Goal: Find specific page/section: Find specific page/section

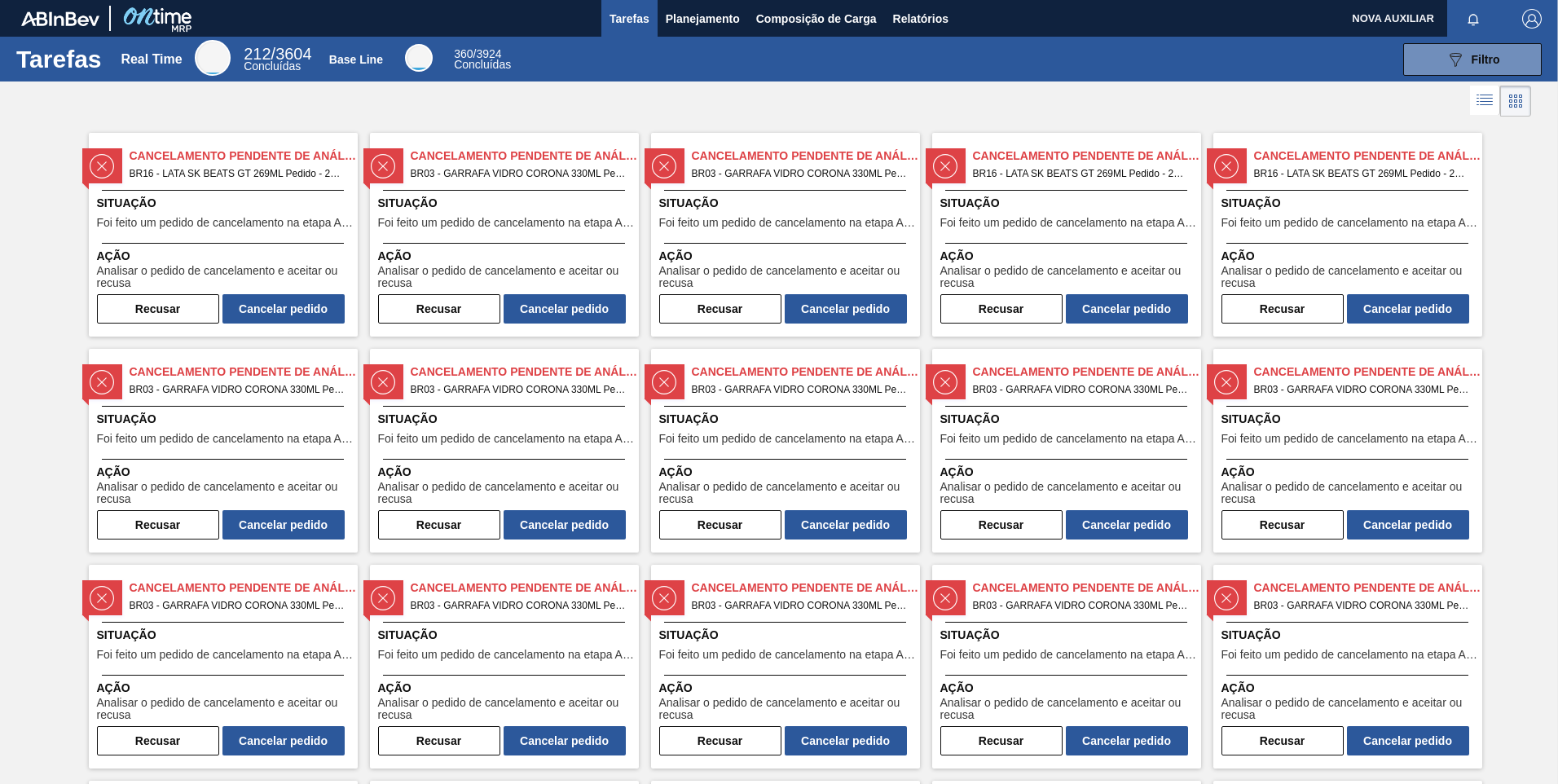
click at [1414, 13] on span "NOVA AUXILIAR" at bounding box center [1393, 18] width 82 height 37
click at [730, 18] on span "Planejamento" at bounding box center [703, 18] width 75 height 20
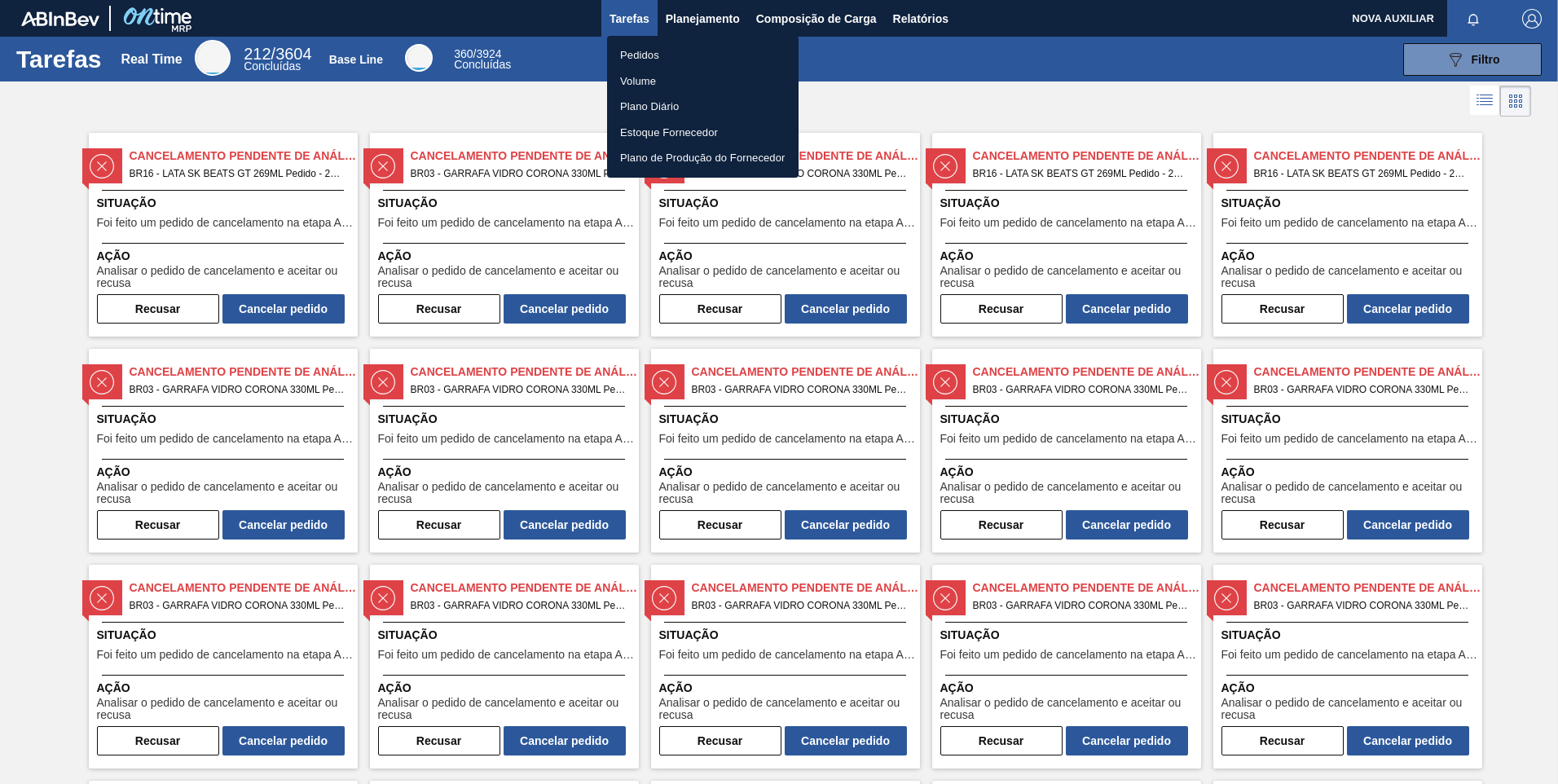
click at [786, 17] on div at bounding box center [779, 392] width 1558 height 784
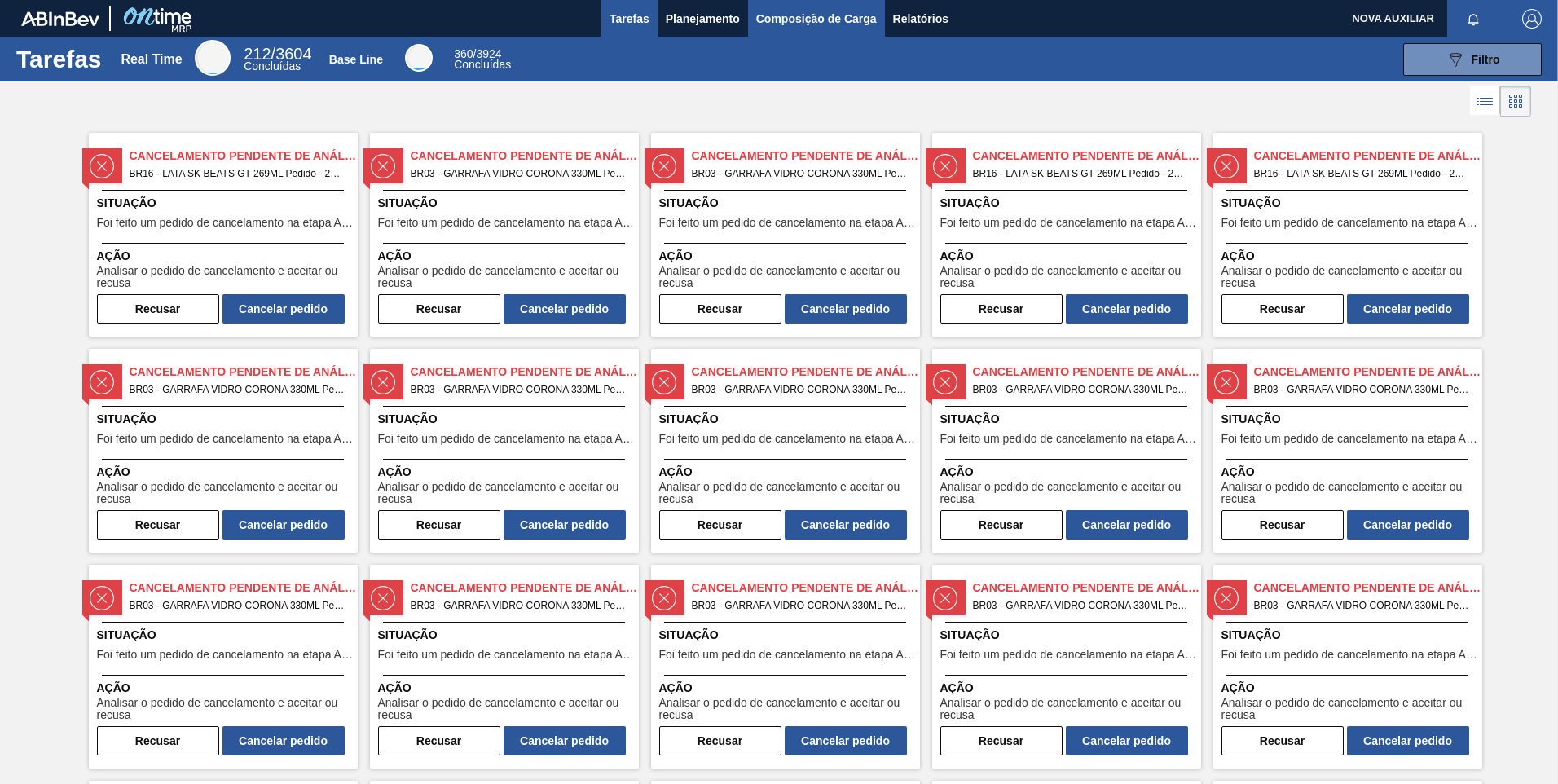
click at [786, 17] on span "Composição de Carga" at bounding box center [816, 18] width 121 height 20
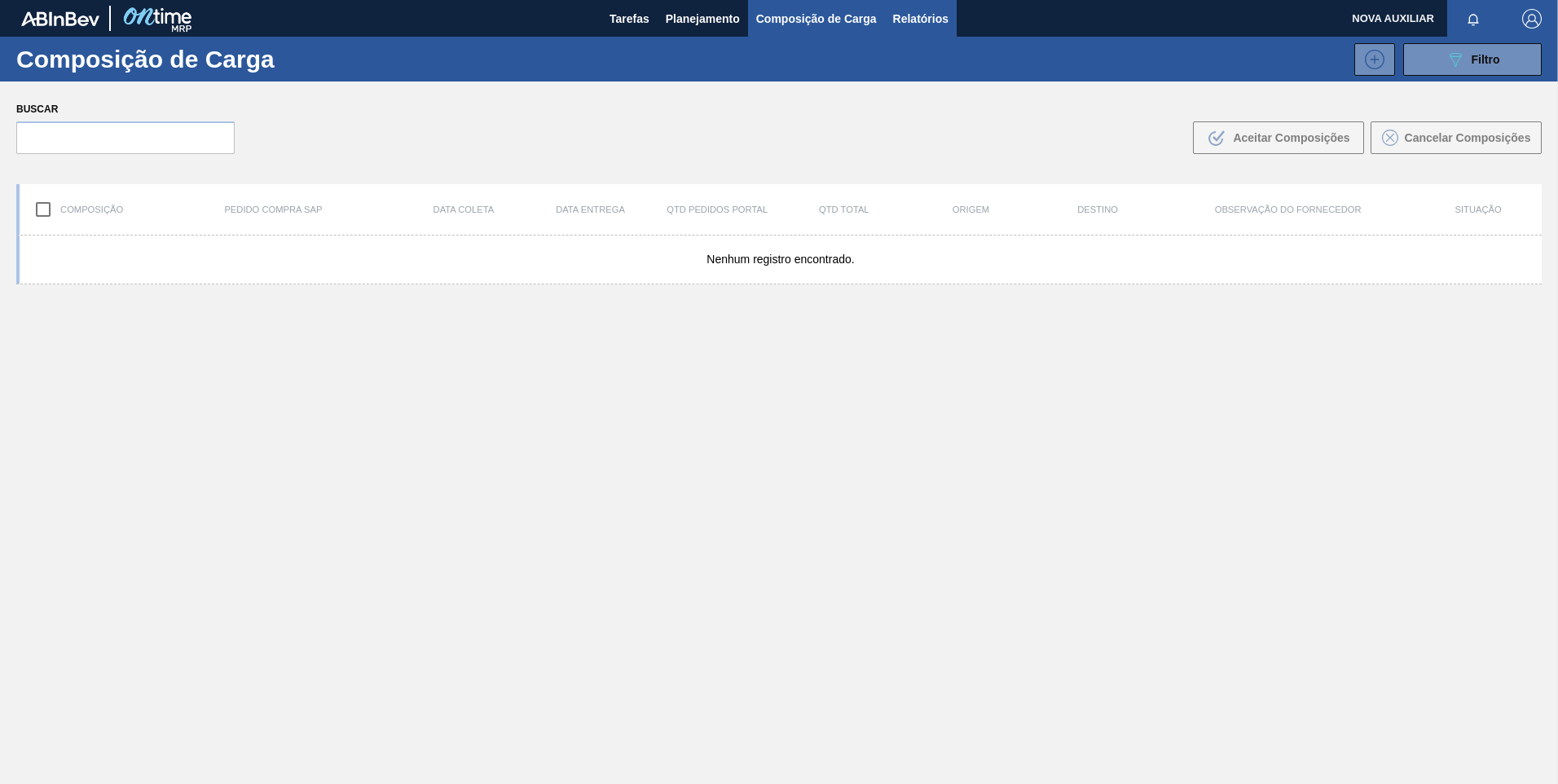
click at [915, 17] on span "Relatórios" at bounding box center [920, 18] width 56 height 20
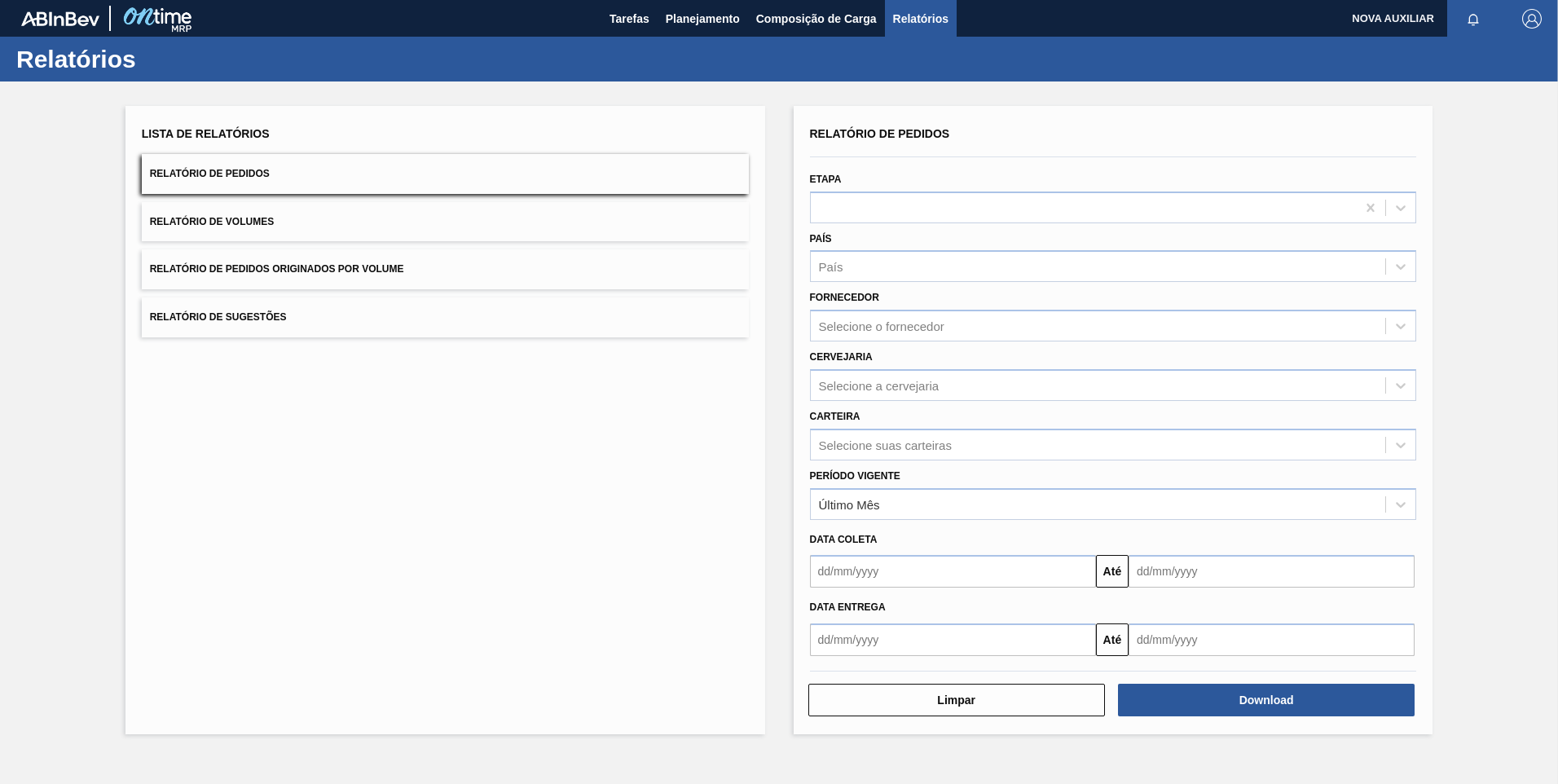
click at [1410, 10] on span "NOVA AUXILIAR" at bounding box center [1393, 18] width 82 height 37
click at [1409, 10] on span "NOVA AUXILIAR" at bounding box center [1393, 18] width 82 height 37
click at [621, 16] on span "Tarefas" at bounding box center [629, 18] width 40 height 20
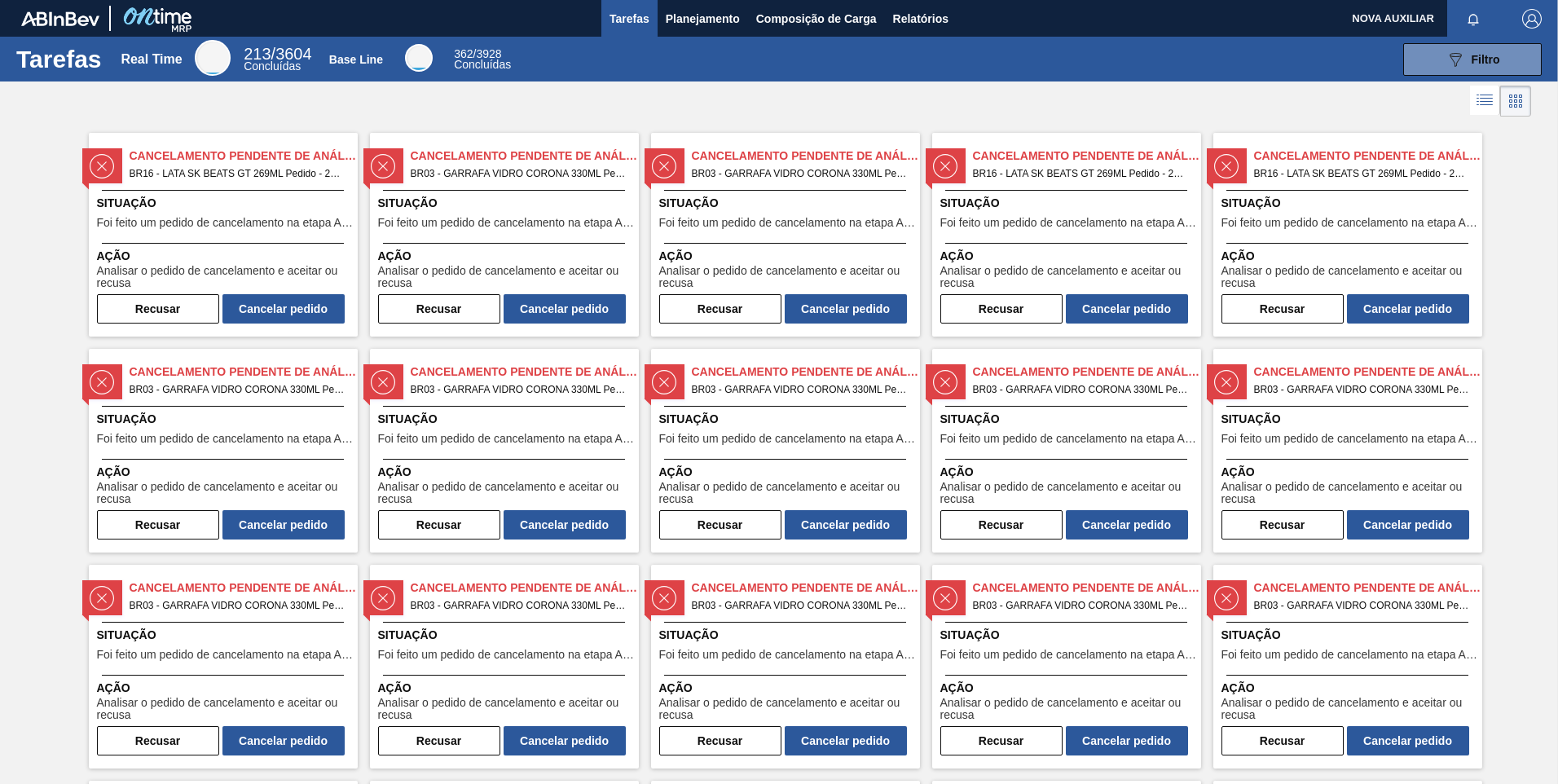
click at [421, 63] on div at bounding box center [419, 57] width 27 height 27
click at [223, 57] on div at bounding box center [213, 58] width 36 height 36
